Goal: Check status: Check status

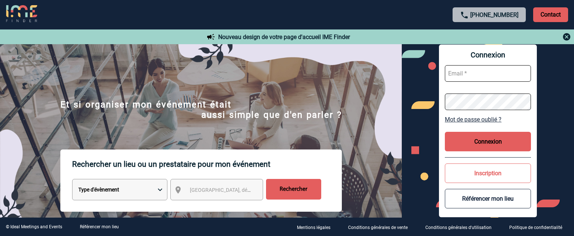
type input "afbonhomme@ime-groupe.com"
click at [476, 140] on button "Connexion" at bounding box center [488, 141] width 86 height 19
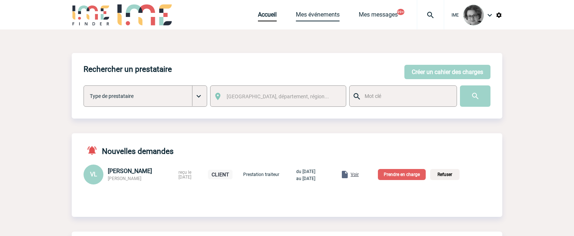
click at [316, 16] on link "Mes événements" at bounding box center [318, 16] width 44 height 10
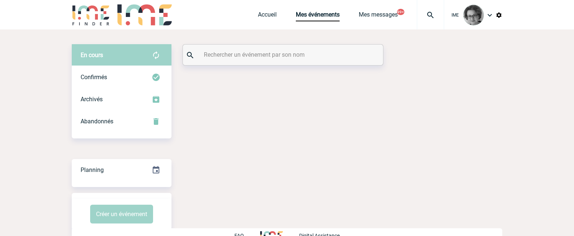
click at [269, 53] on input "text" at bounding box center [284, 54] width 164 height 11
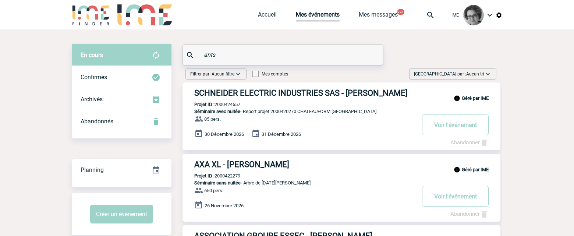
type input "ants"
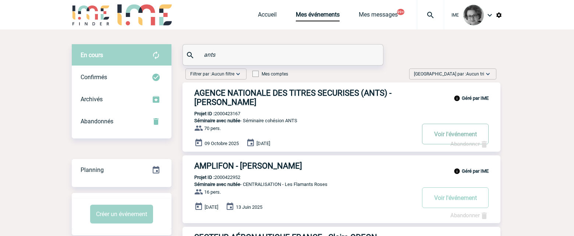
click at [454, 135] on button "Voir l'événement" at bounding box center [455, 134] width 67 height 21
